Goal: Task Accomplishment & Management: Use online tool/utility

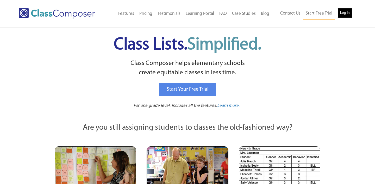
click at [346, 16] on link "Log In" at bounding box center [344, 13] width 15 height 10
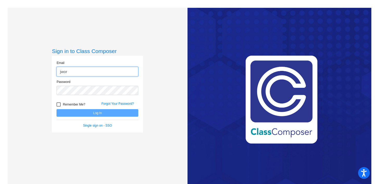
type input "[EMAIL_ADDRESS][DOMAIN_NAME]"
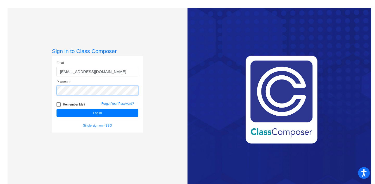
click at [56, 109] on button "Log In" at bounding box center [97, 113] width 82 height 8
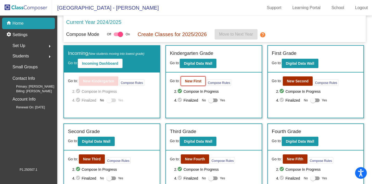
click at [194, 81] on b "New First" at bounding box center [193, 81] width 16 height 4
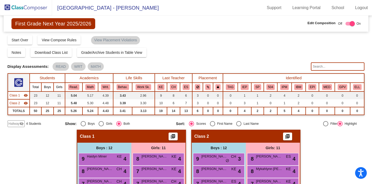
click at [22, 9] on img at bounding box center [26, 7] width 52 height 15
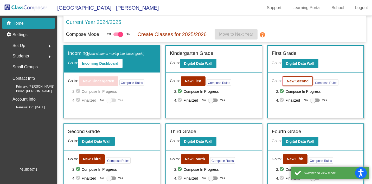
click at [298, 81] on b "New Second" at bounding box center [298, 81] width 22 height 4
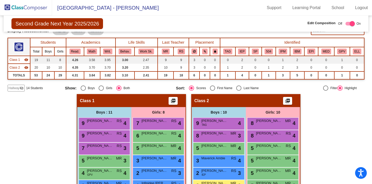
scroll to position [34, 0]
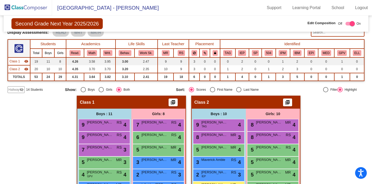
click at [22, 89] on mat-icon "visibility_off" at bounding box center [22, 90] width 4 height 4
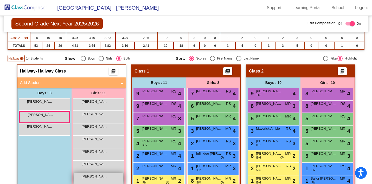
scroll to position [57, 0]
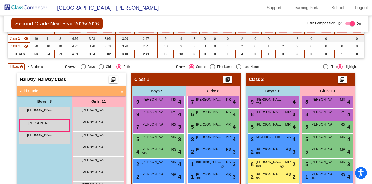
click at [21, 67] on mat-icon "visibility" at bounding box center [22, 67] width 4 height 4
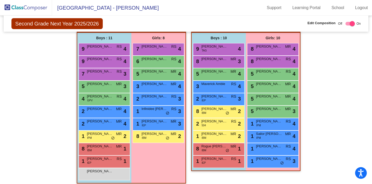
scroll to position [112, 0]
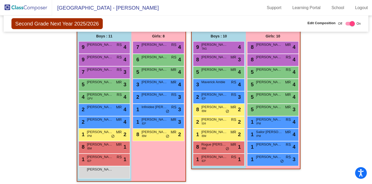
click at [27, 9] on img at bounding box center [26, 7] width 52 height 15
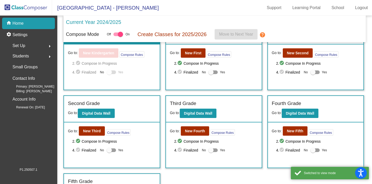
scroll to position [28, 0]
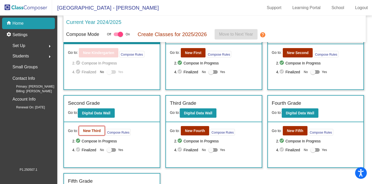
click at [94, 129] on button "New Third" at bounding box center [92, 130] width 26 height 9
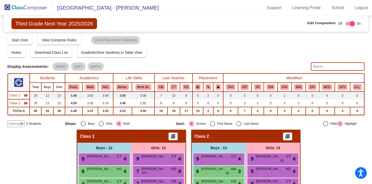
click at [26, 9] on img at bounding box center [26, 7] width 52 height 15
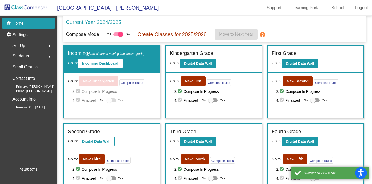
scroll to position [45, 0]
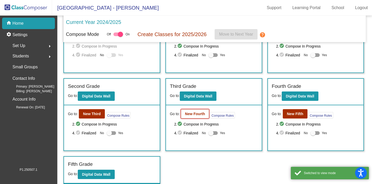
click at [189, 114] on b "New Fourth" at bounding box center [195, 114] width 20 height 4
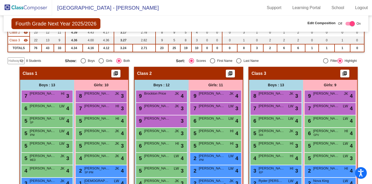
scroll to position [20, 0]
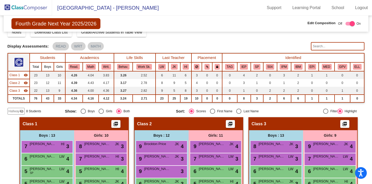
click at [42, 10] on img at bounding box center [26, 7] width 52 height 15
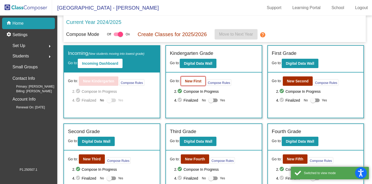
click at [197, 83] on b "New First" at bounding box center [193, 81] width 16 height 4
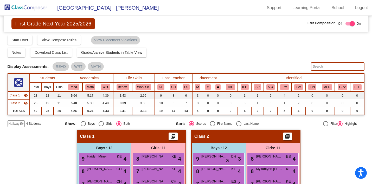
click at [33, 14] on img at bounding box center [26, 7] width 52 height 15
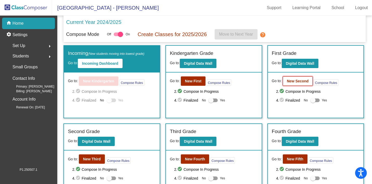
click at [296, 81] on b "New Second" at bounding box center [298, 81] width 22 height 4
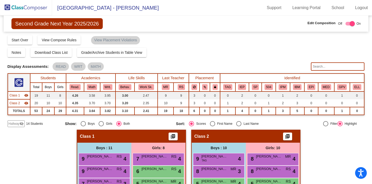
click at [35, 8] on img at bounding box center [26, 7] width 52 height 15
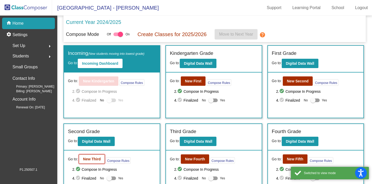
click at [92, 156] on button "New Third" at bounding box center [92, 159] width 26 height 9
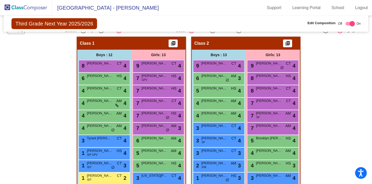
scroll to position [139, 0]
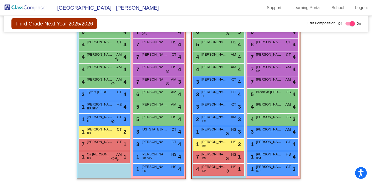
click at [38, 7] on img at bounding box center [26, 7] width 52 height 15
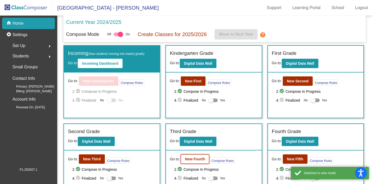
click at [185, 160] on b "New Fourth" at bounding box center [195, 159] width 20 height 4
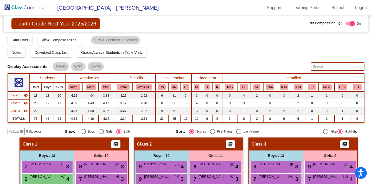
click at [34, 10] on img at bounding box center [26, 7] width 52 height 15
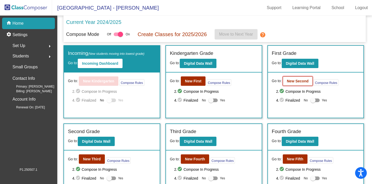
click at [293, 82] on b "New Second" at bounding box center [298, 81] width 22 height 4
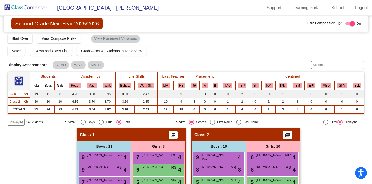
scroll to position [5, 0]
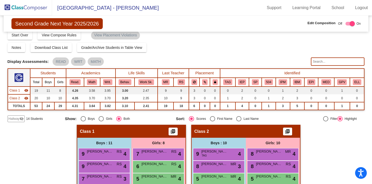
click at [21, 118] on mat-icon "visibility_off" at bounding box center [22, 119] width 4 height 4
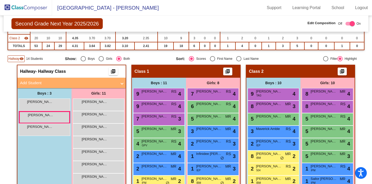
scroll to position [93, 0]
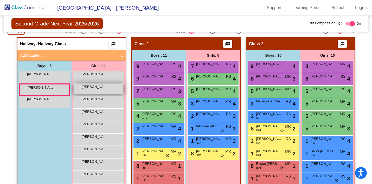
click at [99, 92] on div "Amelia Barton-Smith lock do_not_disturb_alt" at bounding box center [99, 89] width 50 height 11
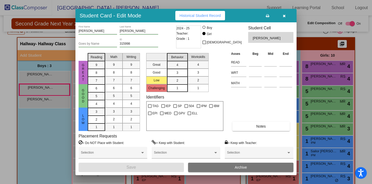
click at [176, 90] on div "1" at bounding box center [177, 88] width 10 height 8
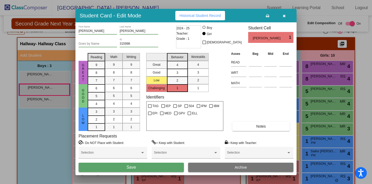
click at [153, 169] on button "Save" at bounding box center [131, 167] width 105 height 9
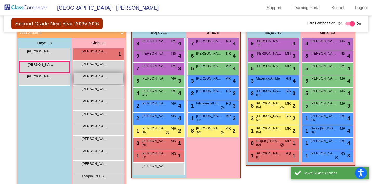
scroll to position [118, 0]
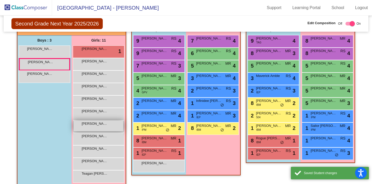
click at [96, 128] on div "Robin Jellison lock do_not_disturb_alt" at bounding box center [99, 126] width 50 height 11
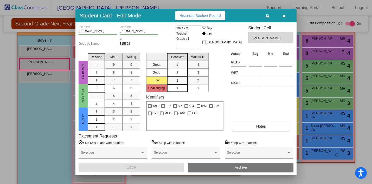
click at [176, 90] on div "1" at bounding box center [177, 88] width 10 height 8
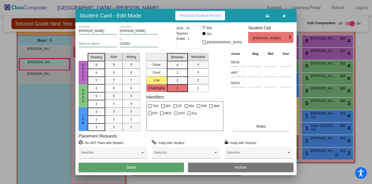
click at [141, 167] on button "Save" at bounding box center [131, 167] width 105 height 9
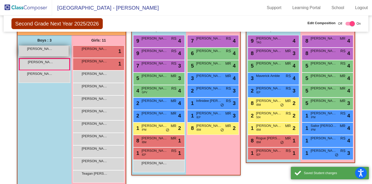
click at [39, 54] on div "Arwin Ham lock do_not_disturb_alt" at bounding box center [44, 51] width 50 height 11
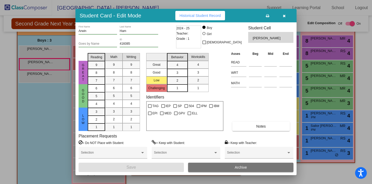
click at [176, 88] on div "1" at bounding box center [177, 88] width 10 height 8
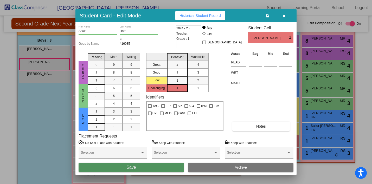
click at [149, 168] on button "Save" at bounding box center [131, 167] width 105 height 9
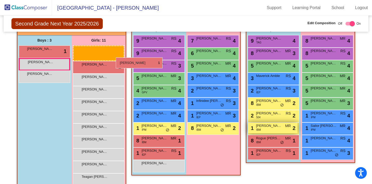
scroll to position [115, 0]
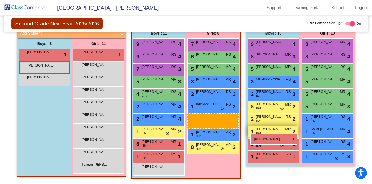
drag, startPoint x: 99, startPoint y: 49, endPoint x: 250, endPoint y: 134, distance: 173.7
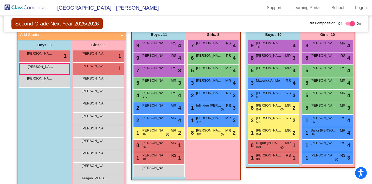
scroll to position [125, 0]
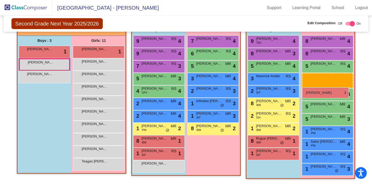
drag, startPoint x: 88, startPoint y: 49, endPoint x: 302, endPoint y: 87, distance: 217.4
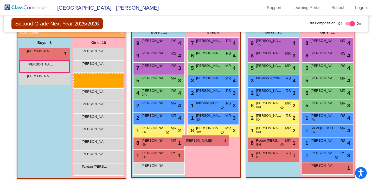
scroll to position [115, 0]
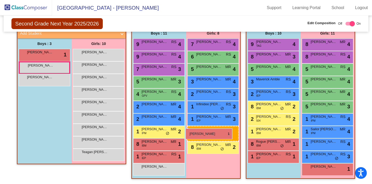
drag, startPoint x: 101, startPoint y: 58, endPoint x: 186, endPoint y: 129, distance: 110.5
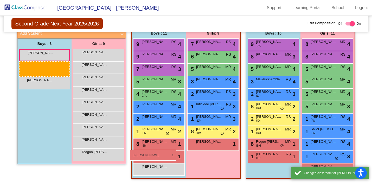
scroll to position [125, 0]
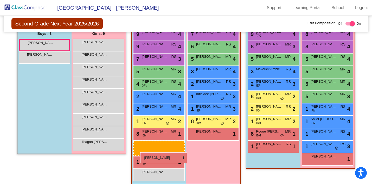
drag, startPoint x: 37, startPoint y: 56, endPoint x: 140, endPoint y: 152, distance: 141.2
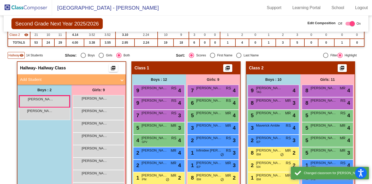
scroll to position [76, 0]
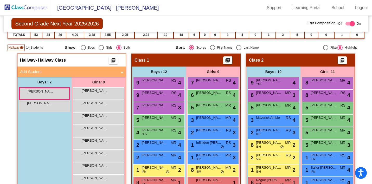
click at [36, 48] on span "14 Students" at bounding box center [34, 47] width 17 height 5
click at [18, 46] on span "Hallway" at bounding box center [14, 47] width 11 height 5
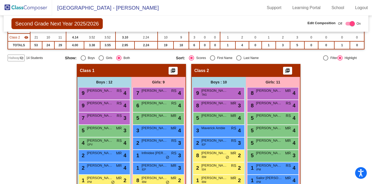
scroll to position [59, 0]
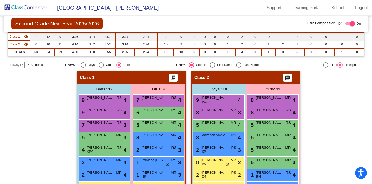
click at [21, 65] on mat-icon "visibility_off" at bounding box center [22, 65] width 4 height 4
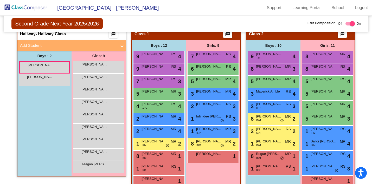
scroll to position [104, 0]
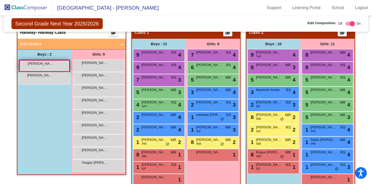
click at [49, 66] on div "Giovanni Todaro lock do_not_disturb_alt" at bounding box center [44, 66] width 49 height 11
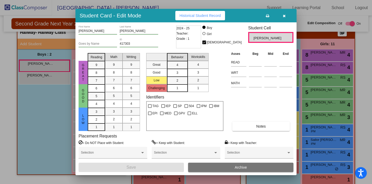
click at [285, 17] on icon "button" at bounding box center [284, 16] width 3 height 4
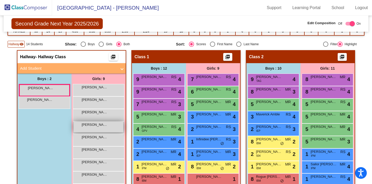
scroll to position [64, 0]
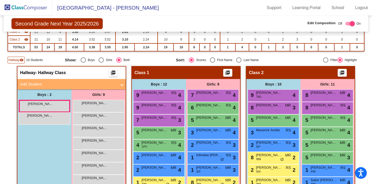
click at [20, 60] on mat-icon "visibility" at bounding box center [22, 60] width 4 height 4
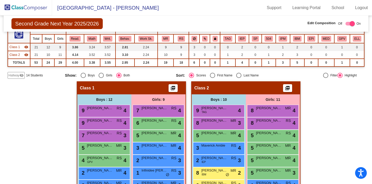
scroll to position [34, 0]
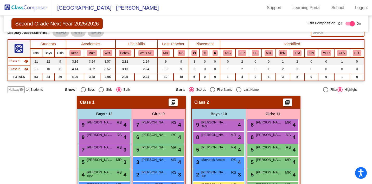
click at [17, 90] on span "Hallway" at bounding box center [14, 89] width 11 height 5
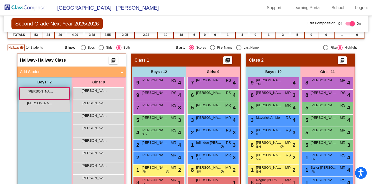
scroll to position [73, 0]
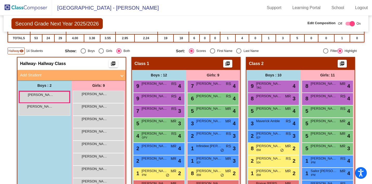
click at [20, 51] on mat-icon "visibility" at bounding box center [22, 51] width 4 height 4
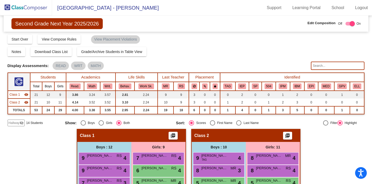
scroll to position [0, 0]
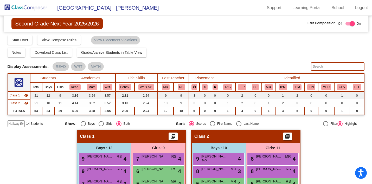
click at [26, 9] on img at bounding box center [26, 7] width 52 height 15
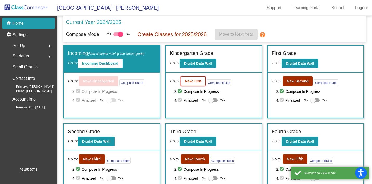
click at [193, 80] on b "New First" at bounding box center [193, 81] width 16 height 4
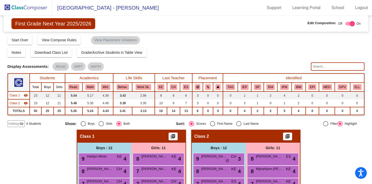
click at [33, 4] on img at bounding box center [26, 7] width 52 height 15
